Goal: Information Seeking & Learning: Learn about a topic

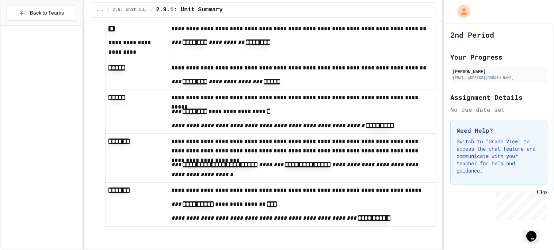
scroll to position [809, 0]
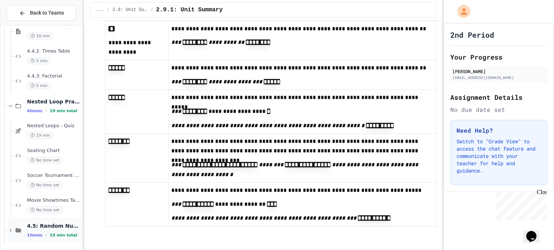
click at [54, 227] on span "4.5: Random Numbers" at bounding box center [53, 226] width 53 height 7
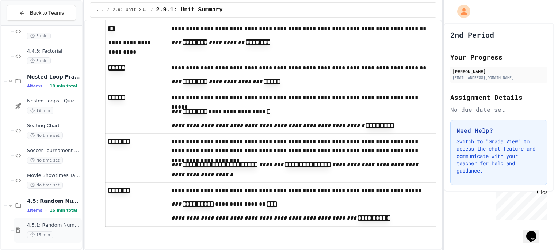
click at [58, 224] on span "4.5.1: Random Numbers" at bounding box center [53, 225] width 53 height 6
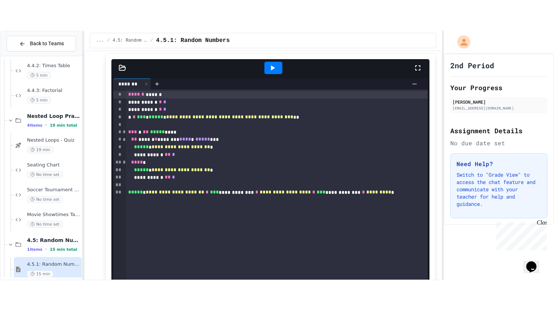
scroll to position [2118, 0]
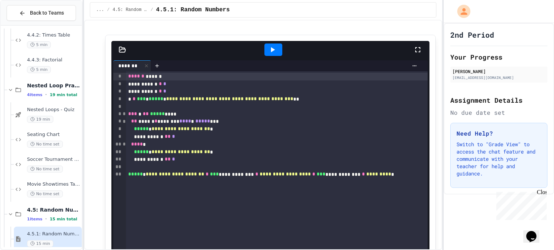
click at [421, 54] on icon at bounding box center [418, 49] width 9 height 9
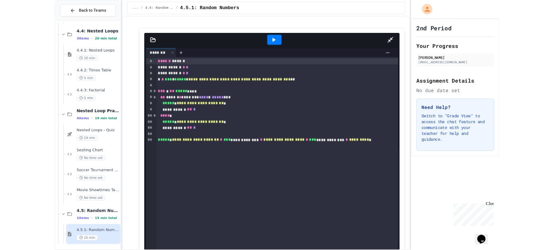
scroll to position [772, 0]
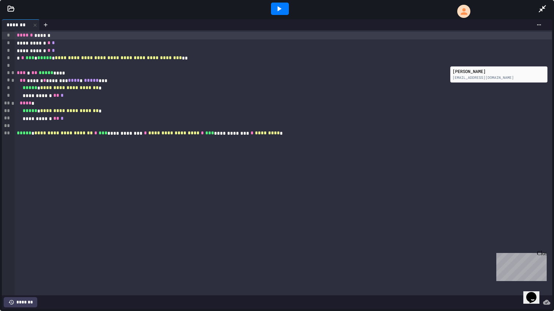
click at [453, 236] on div "**********" at bounding box center [284, 162] width 538 height 265
